Goal: Use online tool/utility: Utilize a website feature to perform a specific function

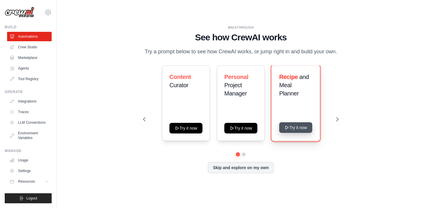
click at [297, 124] on button "Try it now" at bounding box center [295, 127] width 33 height 11
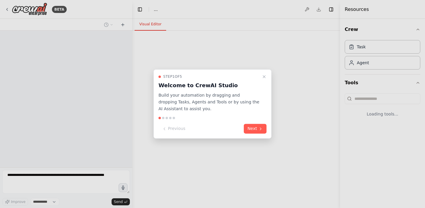
select select "****"
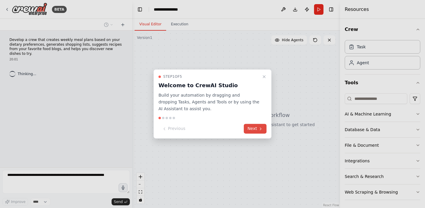
click at [256, 129] on button "Next" at bounding box center [255, 129] width 23 height 10
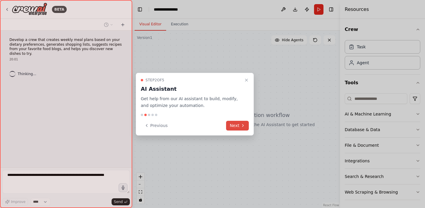
click at [247, 128] on button "Next" at bounding box center [237, 126] width 23 height 10
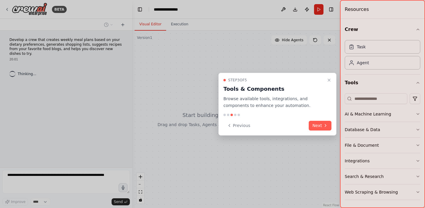
click at [308, 126] on div "Previous Next" at bounding box center [277, 126] width 108 height 10
click at [314, 127] on button "Next" at bounding box center [319, 126] width 23 height 10
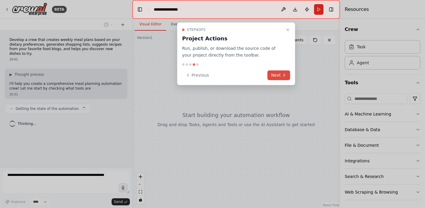
click at [280, 75] on button "Next" at bounding box center [278, 75] width 23 height 10
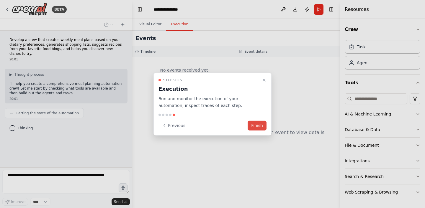
click at [258, 126] on button "Finish" at bounding box center [256, 126] width 19 height 10
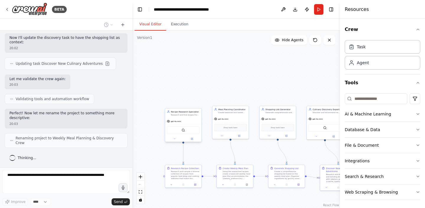
scroll to position [432, 0]
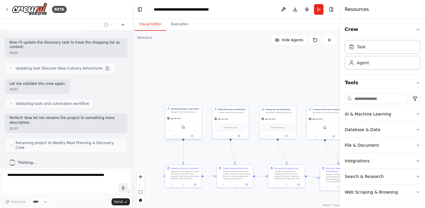
click at [194, 130] on div "SerperDevTool" at bounding box center [183, 128] width 33 height 8
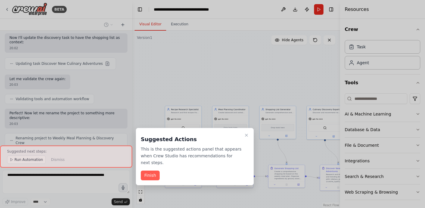
click at [236, 126] on div "BETA Develop a crew that creates weekly meal plans based on your dietary prefer…" at bounding box center [212, 104] width 425 height 208
click at [247, 135] on icon "Close walkthrough" at bounding box center [246, 135] width 5 height 5
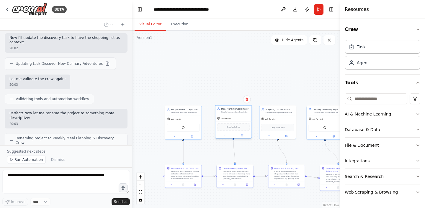
drag, startPoint x: 243, startPoint y: 118, endPoint x: 246, endPoint y: 118, distance: 3.8
click at [246, 118] on div "gpt-4o-mini" at bounding box center [233, 118] width 36 height 6
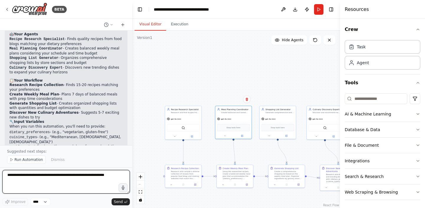
scroll to position [617, 0]
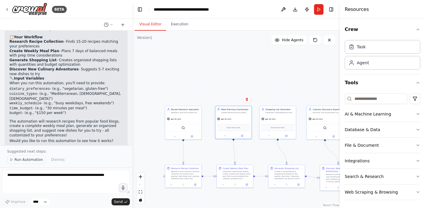
click at [35, 161] on span "Run Automation" at bounding box center [28, 159] width 29 height 5
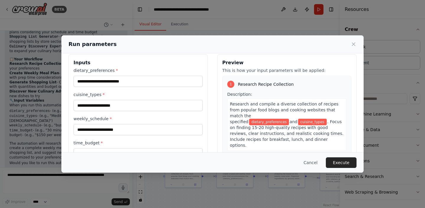
scroll to position [4, 0]
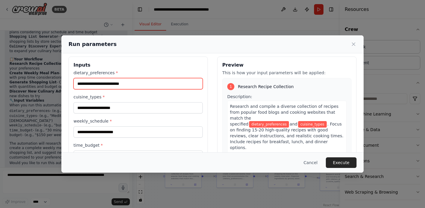
click at [102, 79] on input "dietary_preferences *" at bounding box center [137, 83] width 129 height 11
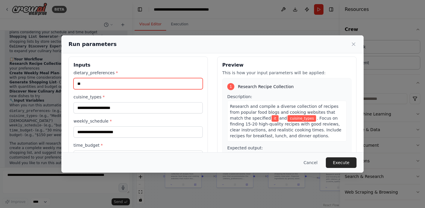
type input "*"
type input "****"
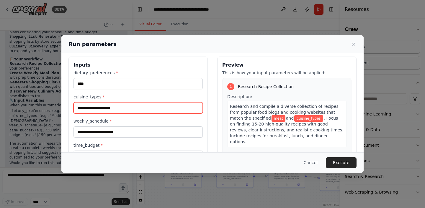
click at [107, 107] on input "cuisine_types *" at bounding box center [137, 107] width 129 height 11
type input "*******"
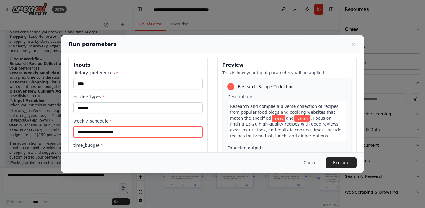
click at [111, 136] on input "weekly_schedule *" at bounding box center [137, 131] width 129 height 11
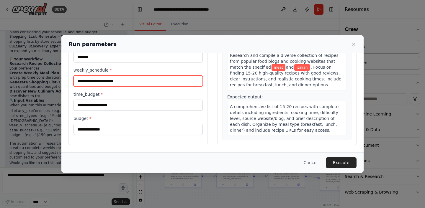
scroll to position [39, 0]
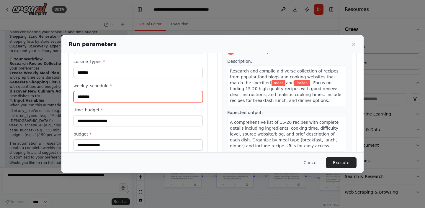
type input "********"
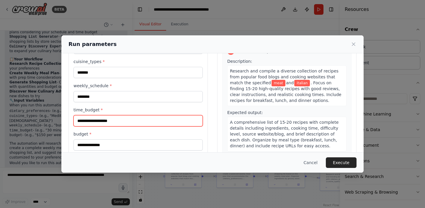
click at [133, 121] on input "time_budget *" at bounding box center [137, 120] width 129 height 11
type input "**"
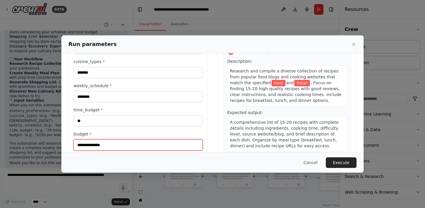
click at [100, 144] on input "budget *" at bounding box center [137, 144] width 129 height 11
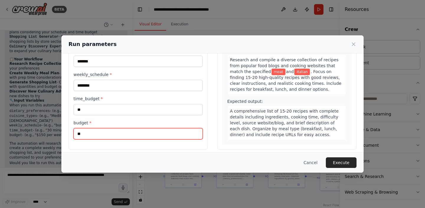
scroll to position [55, 0]
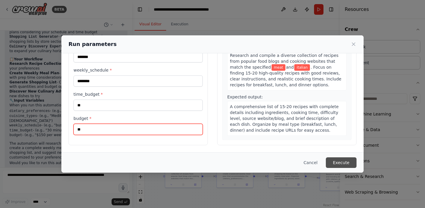
type input "**"
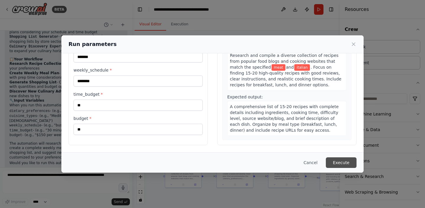
click at [342, 159] on button "Execute" at bounding box center [340, 162] width 31 height 11
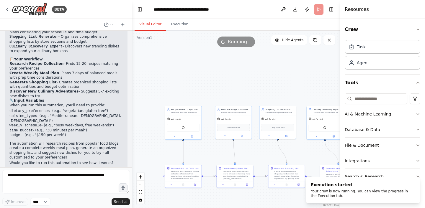
click at [224, 96] on div ".deletable-edge-delete-btn { width: 20px; height: 20px; border: 0px solid #ffff…" at bounding box center [236, 119] width 208 height 177
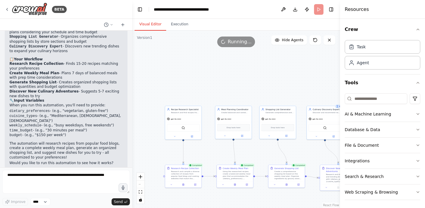
scroll to position [617, 0]
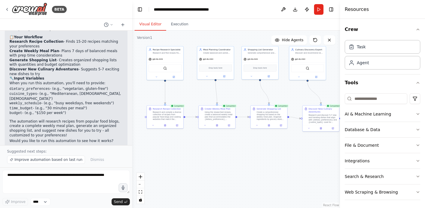
drag, startPoint x: 301, startPoint y: 151, endPoint x: 283, endPoint y: 92, distance: 62.1
click at [283, 92] on div ".deletable-edge-delete-btn { width: 20px; height: 20px; border: 0px solid #ffff…" at bounding box center [236, 119] width 208 height 177
click at [181, 24] on button "Execution" at bounding box center [179, 24] width 27 height 12
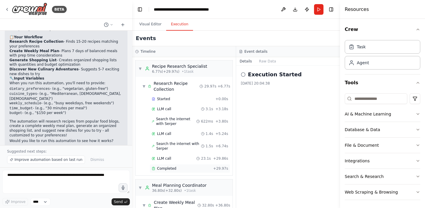
click at [173, 168] on span "Completed" at bounding box center [166, 168] width 19 height 5
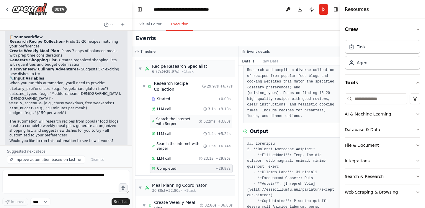
scroll to position [9, 0]
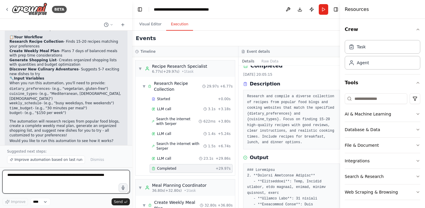
click at [61, 179] on textarea at bounding box center [65, 182] width 127 height 24
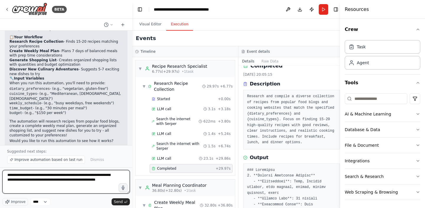
type textarea "**********"
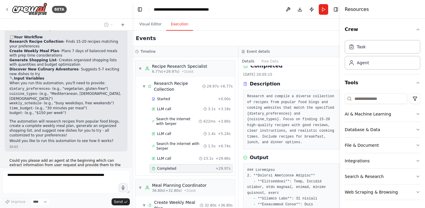
scroll to position [635, 0]
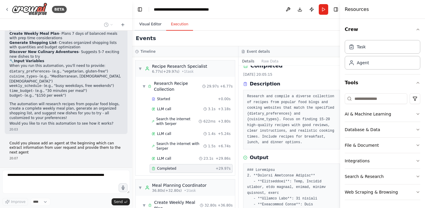
click at [156, 25] on button "Visual Editor" at bounding box center [150, 24] width 32 height 12
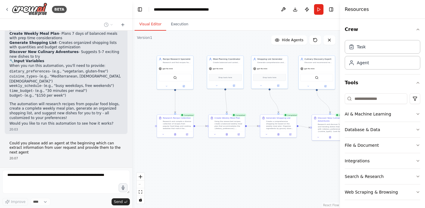
drag, startPoint x: 180, startPoint y: 158, endPoint x: 193, endPoint y: 169, distance: 17.4
click at [194, 169] on div ".deletable-edge-delete-btn { width: 20px; height: 20px; border: 0px solid #ffff…" at bounding box center [236, 119] width 208 height 177
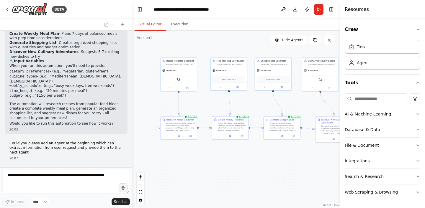
click at [139, 184] on div "React Flow controls" at bounding box center [141, 188] width 8 height 31
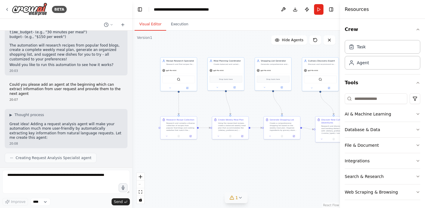
scroll to position [728, 0]
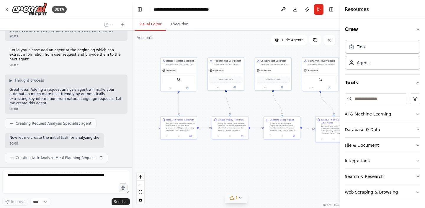
click at [239, 195] on button "1" at bounding box center [236, 198] width 23 height 11
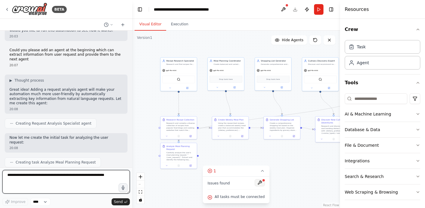
click at [258, 181] on button at bounding box center [259, 182] width 10 height 7
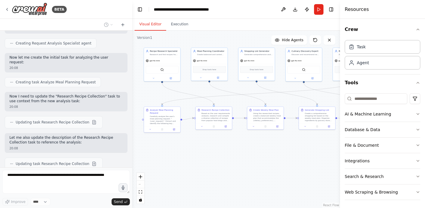
scroll to position [845, 0]
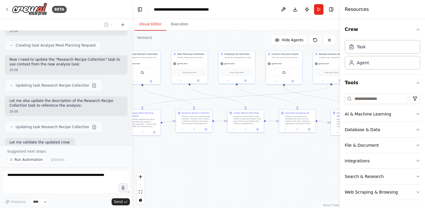
drag, startPoint x: 240, startPoint y: 182, endPoint x: 203, endPoint y: 175, distance: 36.9
click at [203, 175] on div ".deletable-edge-delete-btn { width: 20px; height: 20px; border: 0px solid #ffff…" at bounding box center [236, 119] width 208 height 177
click at [16, 157] on button "Run Automation" at bounding box center [26, 160] width 39 height 8
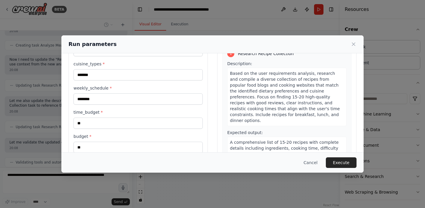
scroll to position [0, 0]
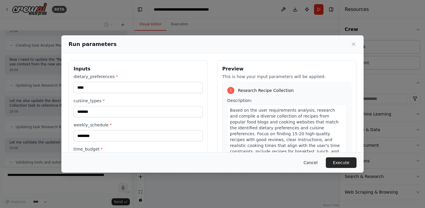
click at [310, 162] on button "Cancel" at bounding box center [310, 162] width 23 height 11
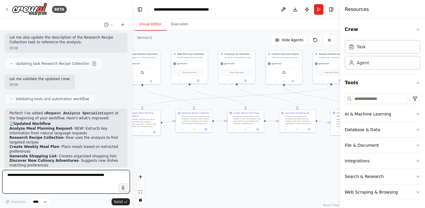
scroll to position [1004, 0]
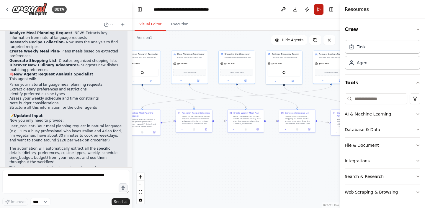
click at [318, 9] on button "Run" at bounding box center [318, 9] width 9 height 11
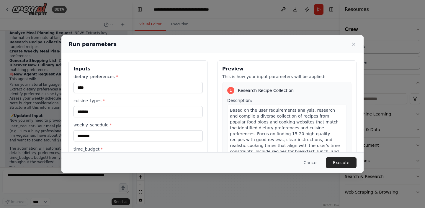
scroll to position [74, 0]
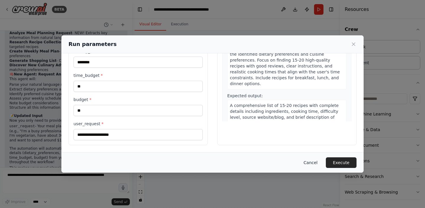
click at [314, 159] on button "Cancel" at bounding box center [310, 162] width 23 height 11
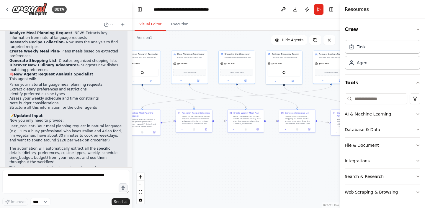
click at [341, 65] on div at bounding box center [341, 104] width 2 height 208
click at [331, 63] on div "gpt-4o-mini" at bounding box center [331, 63] width 36 height 6
click at [320, 6] on button "Run" at bounding box center [318, 9] width 9 height 11
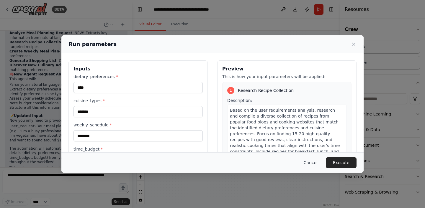
click at [311, 163] on button "Cancel" at bounding box center [310, 162] width 23 height 11
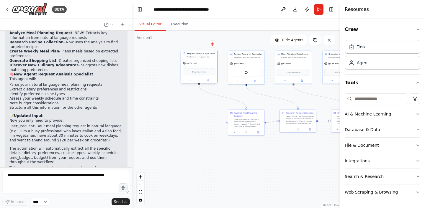
drag, startPoint x: 329, startPoint y: 72, endPoint x: 196, endPoint y: 72, distance: 133.0
click at [196, 72] on span "Drop tools here" at bounding box center [199, 71] width 14 height 3
click at [207, 65] on div "gpt-4o-mini" at bounding box center [199, 63] width 36 height 6
click at [209, 81] on button at bounding box center [207, 80] width 17 height 4
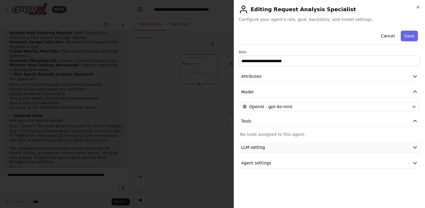
click at [279, 149] on button "LLM setting" at bounding box center [329, 147] width 181 height 11
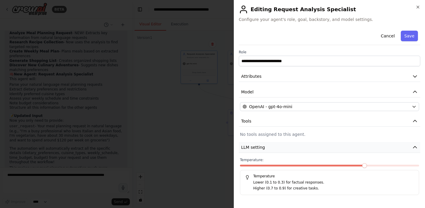
scroll to position [12, 0]
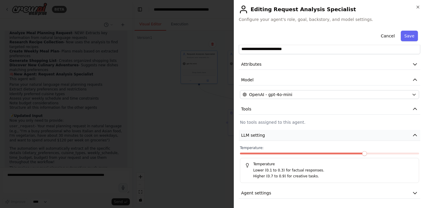
click at [279, 134] on button "LLM setting" at bounding box center [329, 135] width 181 height 11
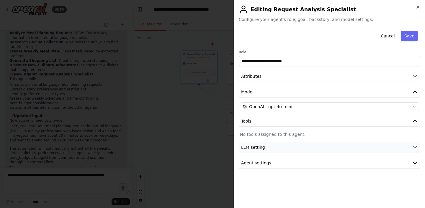
scroll to position [0, 0]
click at [274, 171] on div "**********" at bounding box center [329, 115] width 181 height 175
click at [274, 162] on button "Agent settings" at bounding box center [329, 163] width 181 height 11
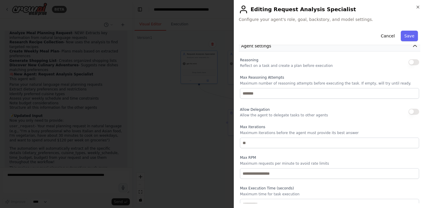
scroll to position [123, 0]
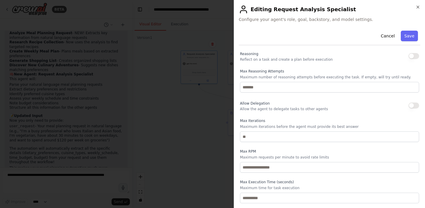
click at [212, 154] on div at bounding box center [212, 104] width 425 height 208
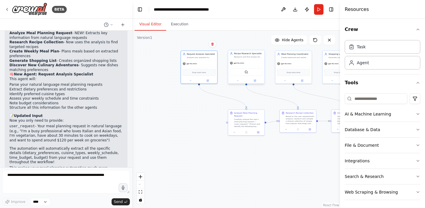
click at [244, 60] on div "gpt-4o-mini" at bounding box center [246, 63] width 36 height 6
click at [257, 80] on button at bounding box center [254, 81] width 17 height 4
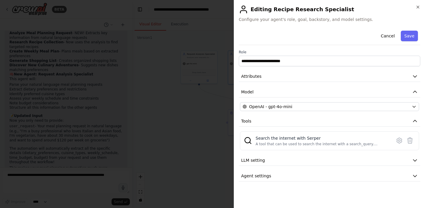
click at [189, 150] on div at bounding box center [212, 104] width 425 height 208
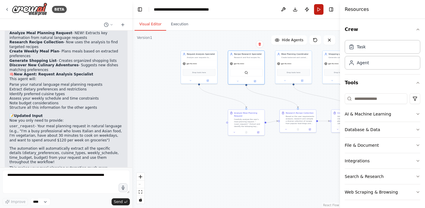
click at [318, 8] on button "Run" at bounding box center [318, 9] width 9 height 11
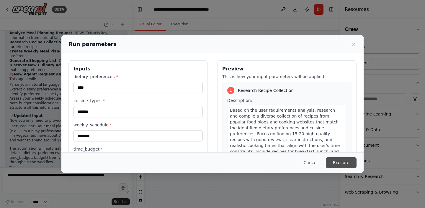
click at [343, 166] on button "Execute" at bounding box center [340, 162] width 31 height 11
click at [338, 161] on button "Execute" at bounding box center [340, 162] width 31 height 11
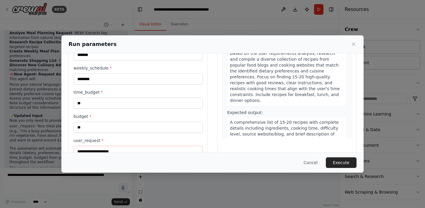
scroll to position [82, 0]
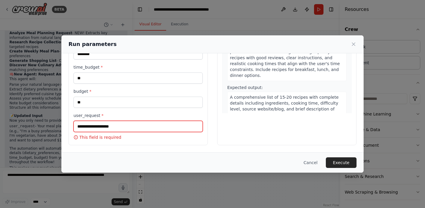
click at [146, 129] on input "user_request *" at bounding box center [137, 126] width 129 height 11
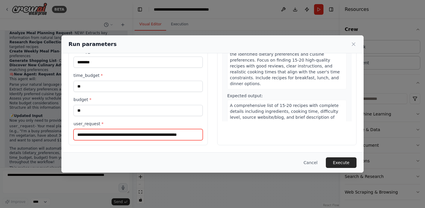
scroll to position [0, 11]
type input "**********"
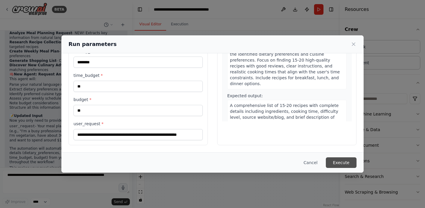
click at [341, 160] on button "Execute" at bounding box center [340, 162] width 31 height 11
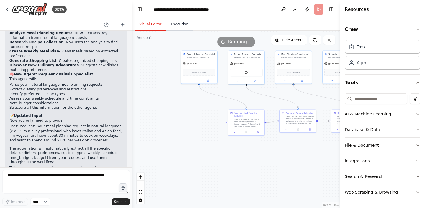
click at [173, 24] on button "Execution" at bounding box center [179, 24] width 27 height 12
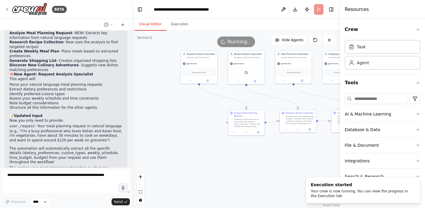
click at [150, 23] on button "Visual Editor" at bounding box center [150, 24] width 32 height 12
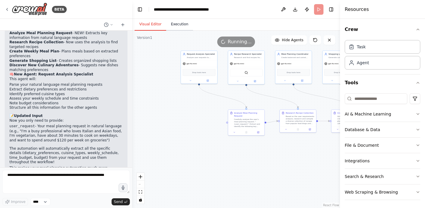
click at [177, 22] on button "Execution" at bounding box center [179, 24] width 27 height 12
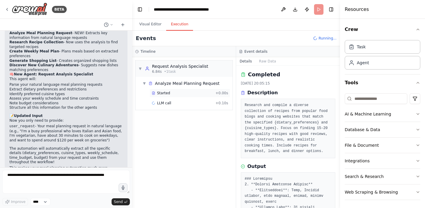
click at [179, 93] on div "Started" at bounding box center [182, 93] width 61 height 5
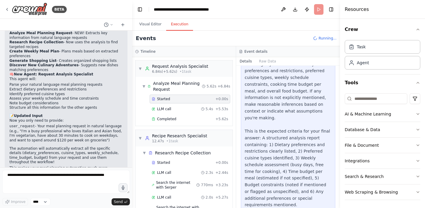
scroll to position [167, 0]
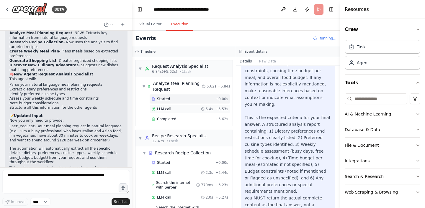
click at [175, 108] on div "LLM call 5.4s + 5.53s" at bounding box center [190, 109] width 76 height 5
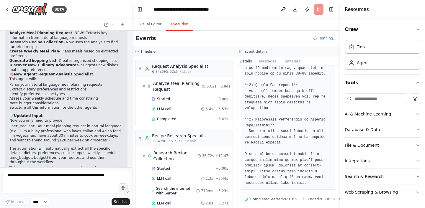
scroll to position [180, 0]
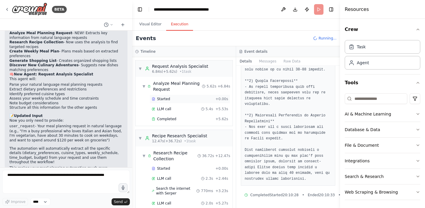
click at [162, 98] on span "Started" at bounding box center [163, 99] width 13 height 5
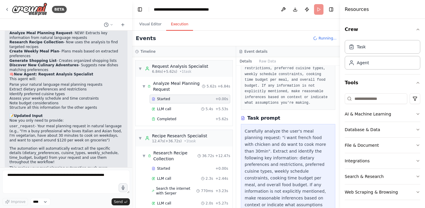
scroll to position [95, 0]
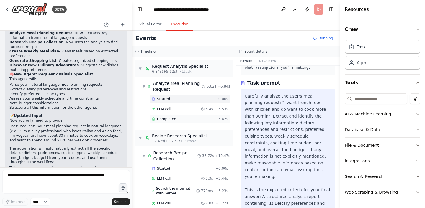
click at [170, 122] on div "Completed + 5.62s" at bounding box center [189, 119] width 80 height 9
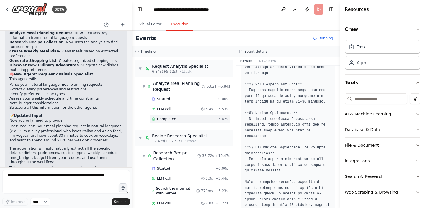
scroll to position [228, 0]
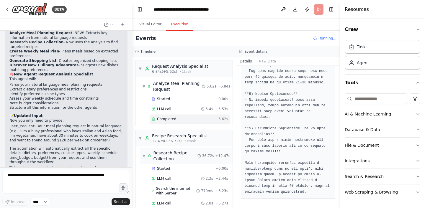
click at [174, 155] on div "Research Recipe Collection" at bounding box center [175, 156] width 44 height 12
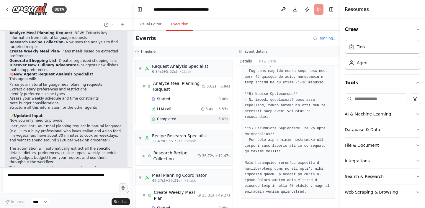
click at [174, 155] on div "Research Recipe Collection" at bounding box center [175, 156] width 44 height 12
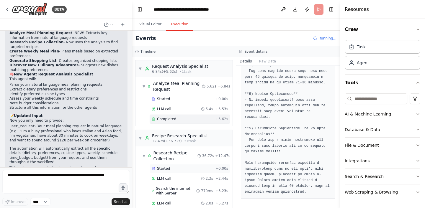
click at [166, 170] on span "Started" at bounding box center [163, 168] width 13 height 5
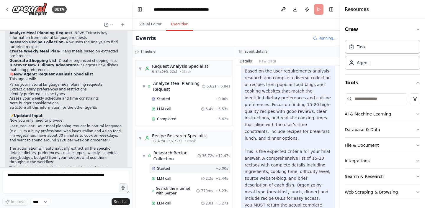
scroll to position [139, 0]
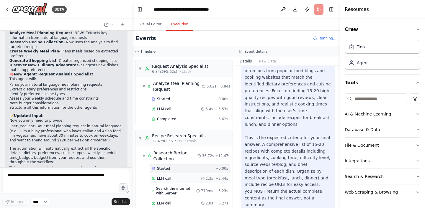
click at [171, 178] on div "LLM call 2.3s + 2.44s" at bounding box center [190, 178] width 76 height 5
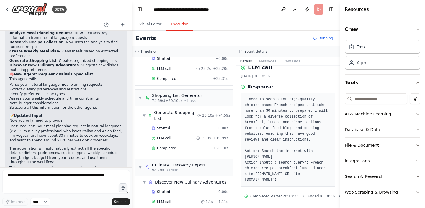
scroll to position [261, 0]
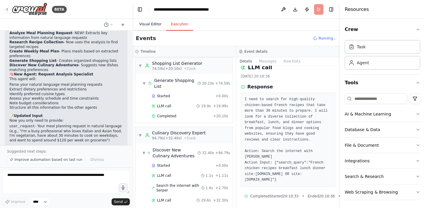
click at [140, 22] on button "Visual Editor" at bounding box center [150, 24] width 32 height 12
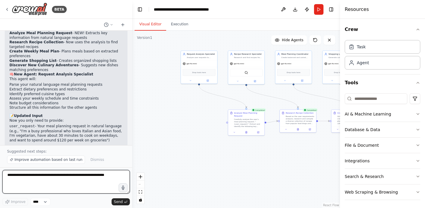
click at [71, 178] on textarea at bounding box center [65, 182] width 127 height 24
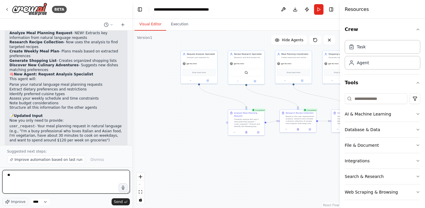
type textarea "*"
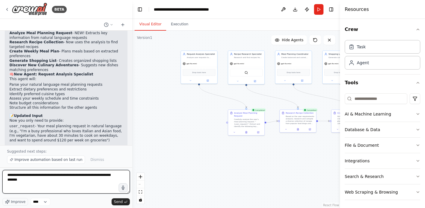
type textarea "**********"
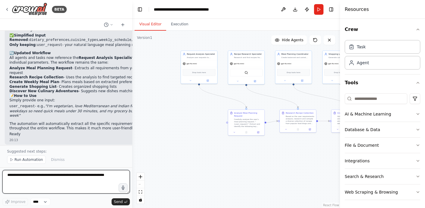
scroll to position [1494, 0]
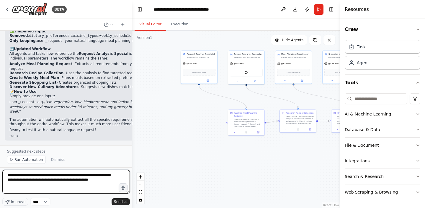
click at [7, 183] on textarea "**********" at bounding box center [65, 182] width 127 height 24
click at [30, 185] on textarea "**********" at bounding box center [65, 182] width 127 height 24
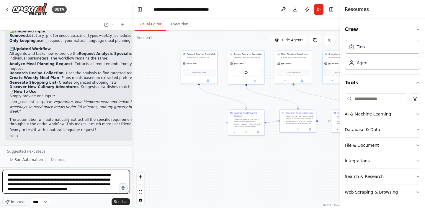
scroll to position [3, 0]
type textarea "**********"
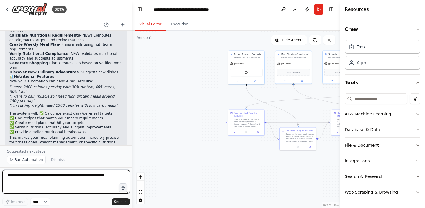
scroll to position [1985, 0]
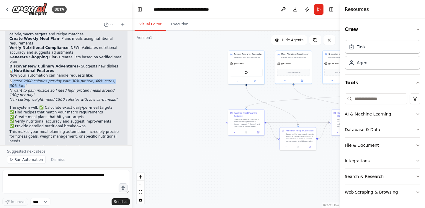
drag, startPoint x: 15, startPoint y: 74, endPoint x: 11, endPoint y: 70, distance: 5.4
click at [11, 79] on em ""I need 2000 calories per day with 30% protein, 40% carbs, 30% fats"" at bounding box center [62, 83] width 106 height 9
drag, startPoint x: 10, startPoint y: 69, endPoint x: 15, endPoint y: 73, distance: 6.1
click at [15, 79] on em ""I need 2000 calories per day with 30% protein, 40% carbs, 30% fats"" at bounding box center [62, 83] width 106 height 9
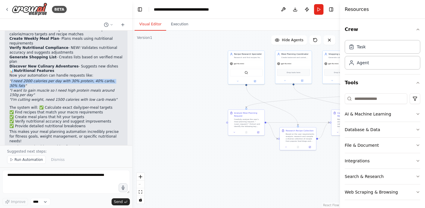
copy em "I need 2000 calories per day with 30% protein, 40% carbs, 30% fats"
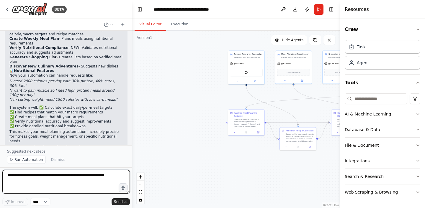
click at [34, 182] on textarea at bounding box center [65, 182] width 127 height 24
click at [78, 181] on textarea at bounding box center [65, 182] width 127 height 24
paste textarea "**********"
drag, startPoint x: 27, startPoint y: 175, endPoint x: 19, endPoint y: 174, distance: 7.1
click at [19, 174] on textarea "**********" at bounding box center [65, 182] width 127 height 24
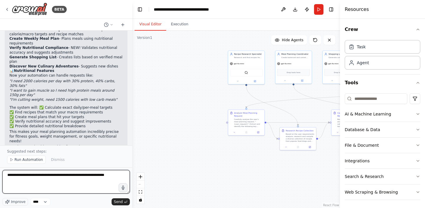
click at [55, 175] on textarea "**********" at bounding box center [65, 182] width 127 height 24
drag, startPoint x: 84, startPoint y: 175, endPoint x: 90, endPoint y: 175, distance: 5.9
click at [90, 175] on textarea "**********" at bounding box center [65, 182] width 127 height 24
click at [23, 181] on textarea "**********" at bounding box center [65, 182] width 127 height 24
click at [114, 175] on textarea "**********" at bounding box center [65, 182] width 127 height 24
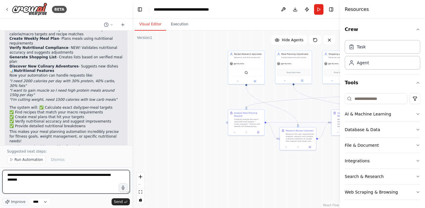
drag, startPoint x: 91, startPoint y: 175, endPoint x: 83, endPoint y: 175, distance: 8.0
click at [83, 175] on textarea "**********" at bounding box center [65, 182] width 127 height 24
click at [111, 175] on textarea "**********" at bounding box center [65, 182] width 127 height 24
type textarea "**********"
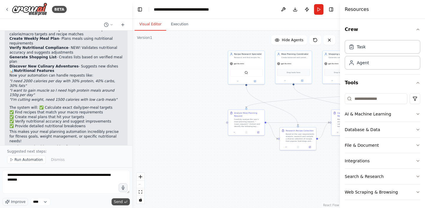
click at [119, 203] on span "Send" at bounding box center [118, 202] width 9 height 5
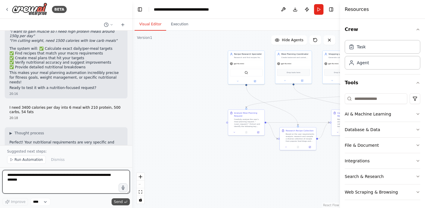
scroll to position [2048, 0]
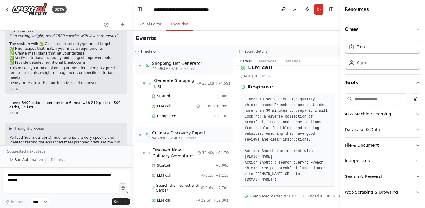
click at [175, 23] on button "Execution" at bounding box center [179, 24] width 27 height 12
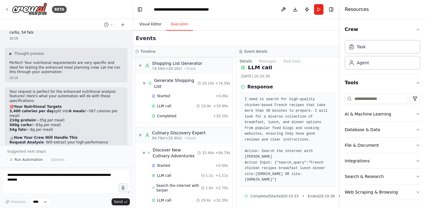
click at [154, 23] on button "Visual Editor" at bounding box center [150, 24] width 32 height 12
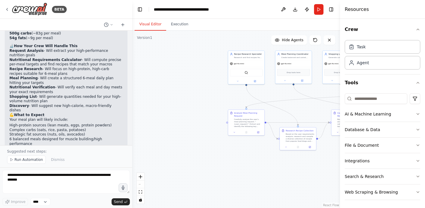
scroll to position [2215, 0]
drag, startPoint x: 75, startPoint y: 121, endPoint x: 97, endPoint y: 126, distance: 22.5
click at [97, 149] on em ""I need 3400 calories per day into 6 meals with 210 protein, 500 carbs, 54 fats"" at bounding box center [62, 153] width 106 height 9
copy em "I need 3400 calories per day into 6 meals with 210 protein, 500 carbs, 54 fats"
click at [33, 159] on span "Run Automation" at bounding box center [28, 159] width 29 height 5
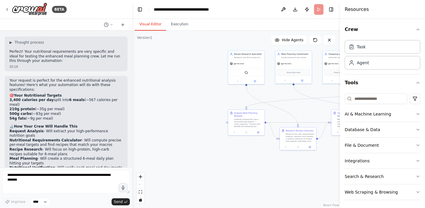
scroll to position [2193, 0]
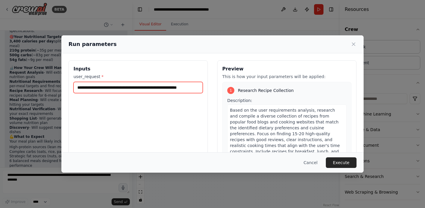
click at [119, 89] on input "**********" at bounding box center [137, 87] width 129 height 11
paste input "**********"
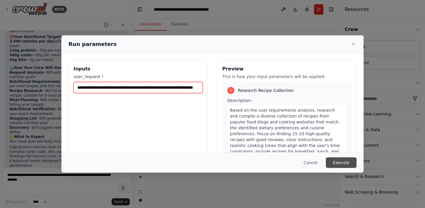
type input "**********"
click at [338, 161] on button "Execute" at bounding box center [340, 162] width 31 height 11
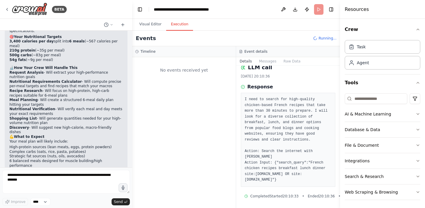
click at [179, 25] on button "Execution" at bounding box center [179, 24] width 27 height 12
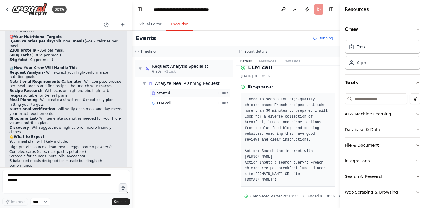
click at [177, 93] on div "Started" at bounding box center [182, 93] width 61 height 5
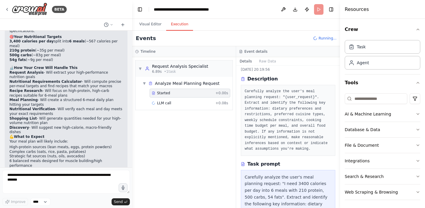
scroll to position [17, 0]
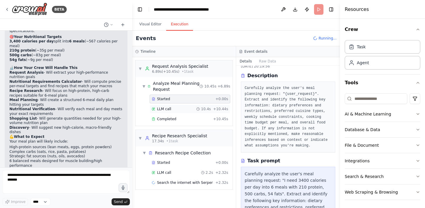
click at [172, 112] on div "LLM call 10.4s + 10.44s" at bounding box center [189, 109] width 80 height 9
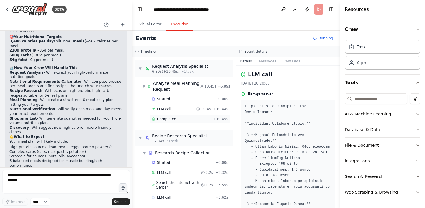
click at [175, 117] on div "Completed" at bounding box center [181, 119] width 59 height 5
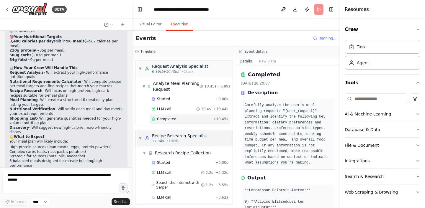
scroll to position [3, 0]
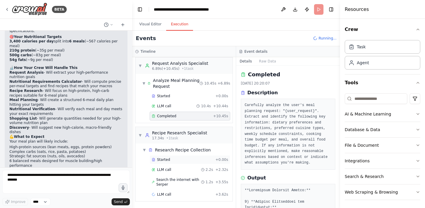
click at [168, 162] on span "Started" at bounding box center [163, 159] width 13 height 5
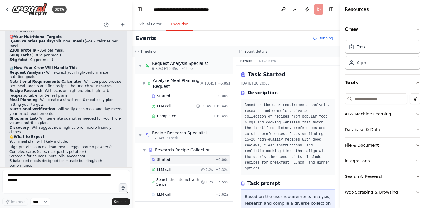
click at [169, 170] on span "LLM call" at bounding box center [164, 169] width 14 height 5
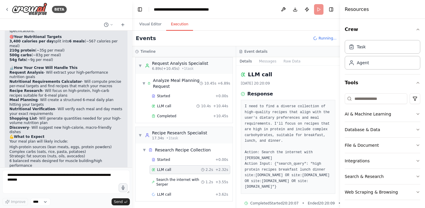
scroll to position [7, 0]
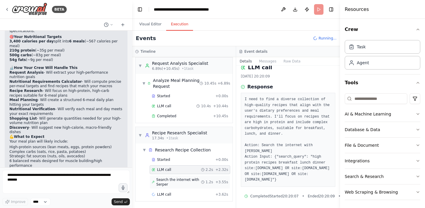
click at [172, 180] on span "Search the internet with Serper" at bounding box center [178, 181] width 45 height 9
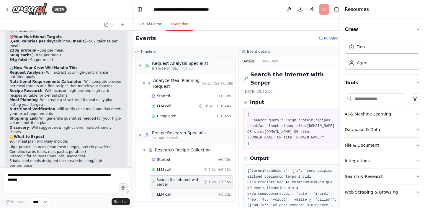
click at [174, 193] on div "LLM call + 3.62s" at bounding box center [191, 194] width 79 height 5
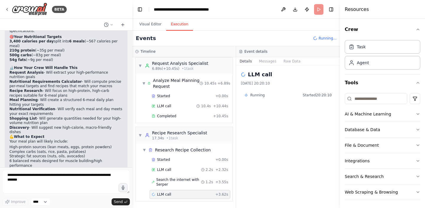
click at [239, 164] on div "LLM call [DATE] 20:20:10 Running Started 20:20:10" at bounding box center [288, 137] width 104 height 142
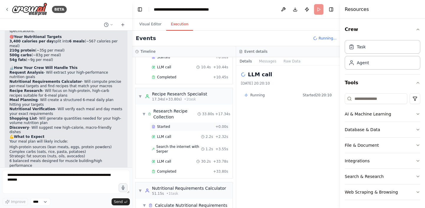
scroll to position [69, 0]
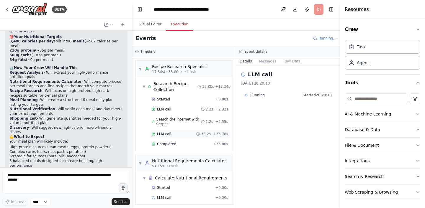
click at [169, 134] on span "LLM call" at bounding box center [164, 134] width 14 height 5
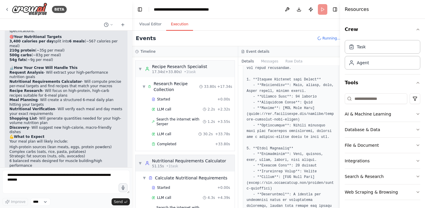
scroll to position [97, 0]
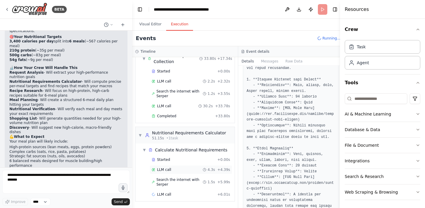
click at [180, 167] on div "LLM call 4.3s + 4.39s" at bounding box center [190, 169] width 83 height 9
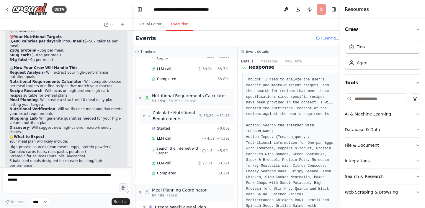
scroll to position [167, 0]
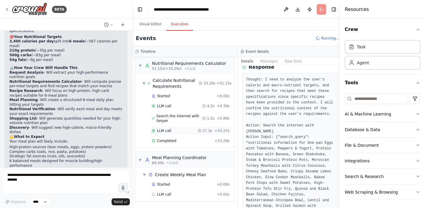
click at [178, 131] on div "LLM call 27.3s + 33.27s" at bounding box center [191, 131] width 78 height 5
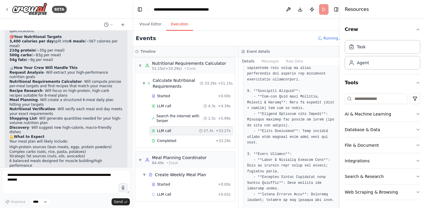
scroll to position [206, 0]
click at [175, 181] on div "Started + 0.00s" at bounding box center [190, 184] width 83 height 9
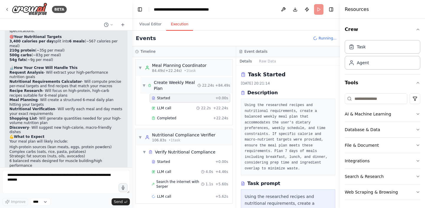
scroll to position [260, 0]
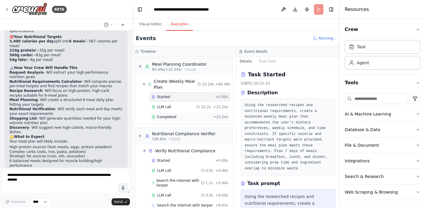
click at [185, 116] on div "Completed" at bounding box center [181, 117] width 59 height 5
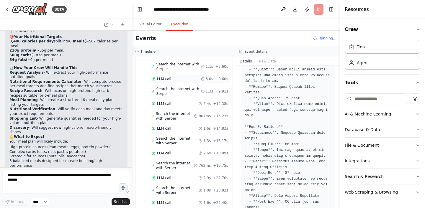
scroll to position [395, 0]
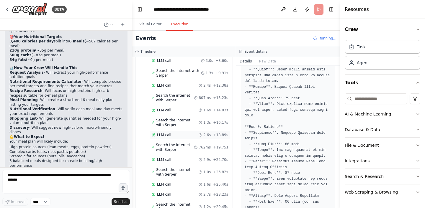
click at [168, 135] on span "LLM call" at bounding box center [164, 135] width 14 height 5
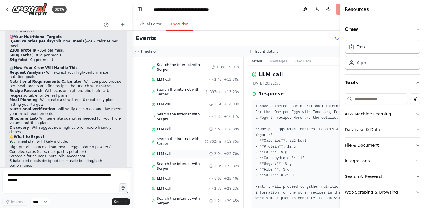
click at [175, 156] on div "LLM call 2.9s + 22.70s" at bounding box center [195, 154] width 87 height 5
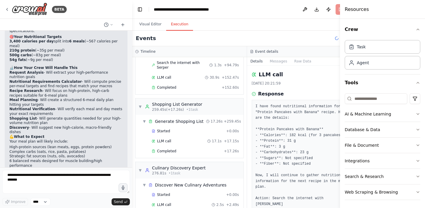
scroll to position [959, 0]
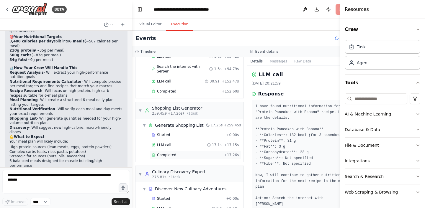
click at [171, 157] on span "Completed" at bounding box center [166, 155] width 19 height 5
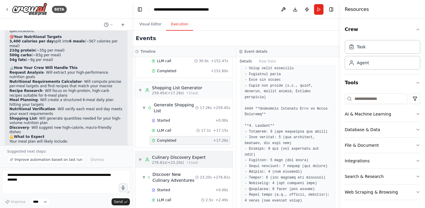
scroll to position [1021, 0]
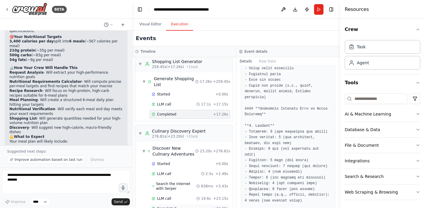
click at [187, 206] on div "Completed" at bounding box center [181, 208] width 59 height 5
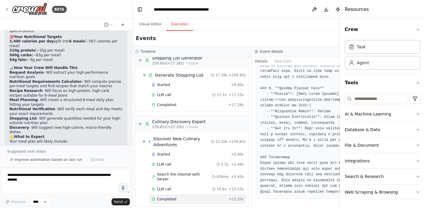
scroll to position [930, 0]
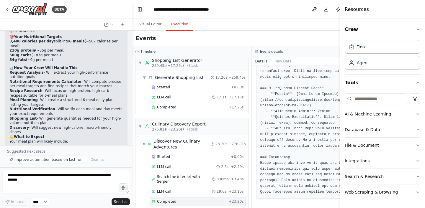
click at [188, 46] on div "Completed" at bounding box center [188, 43] width 72 height 5
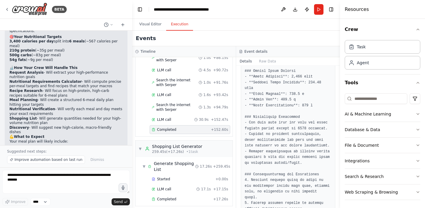
scroll to position [1279, 0]
